Goal: Navigation & Orientation: Find specific page/section

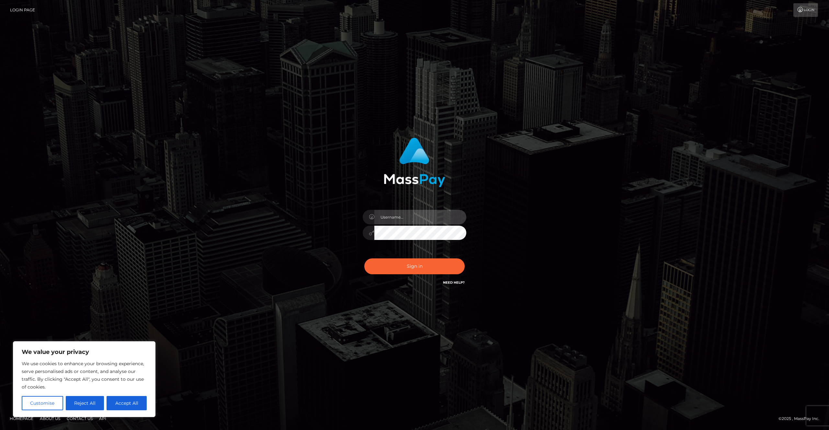
type input "Areg"
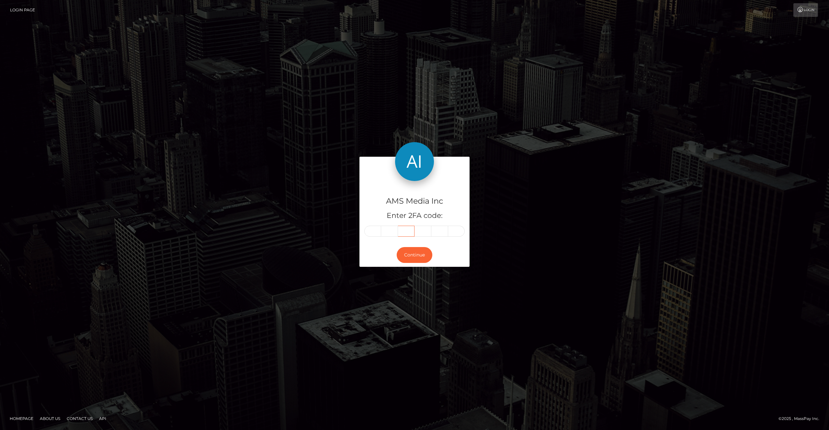
type input "393041"
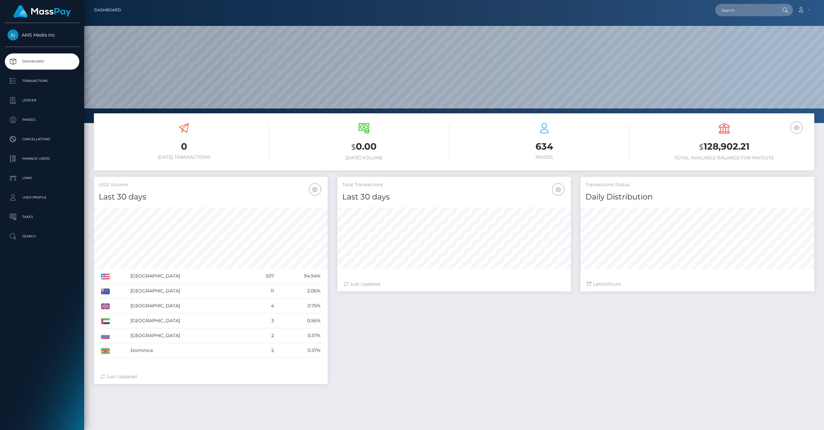
scroll to position [115, 234]
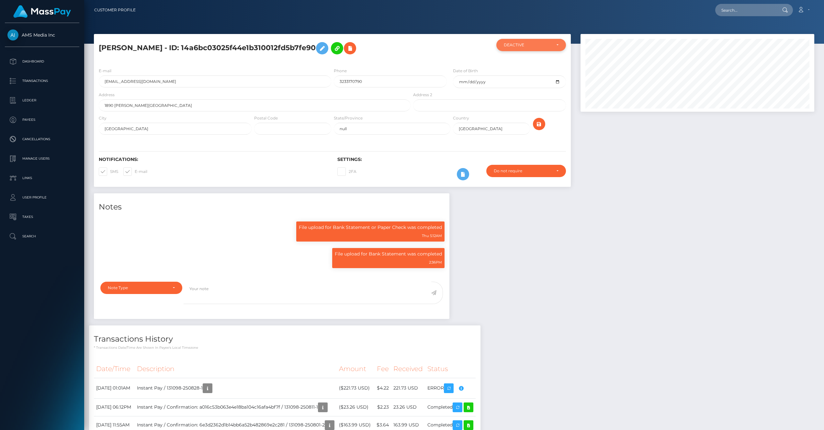
scroll to position [78, 234]
